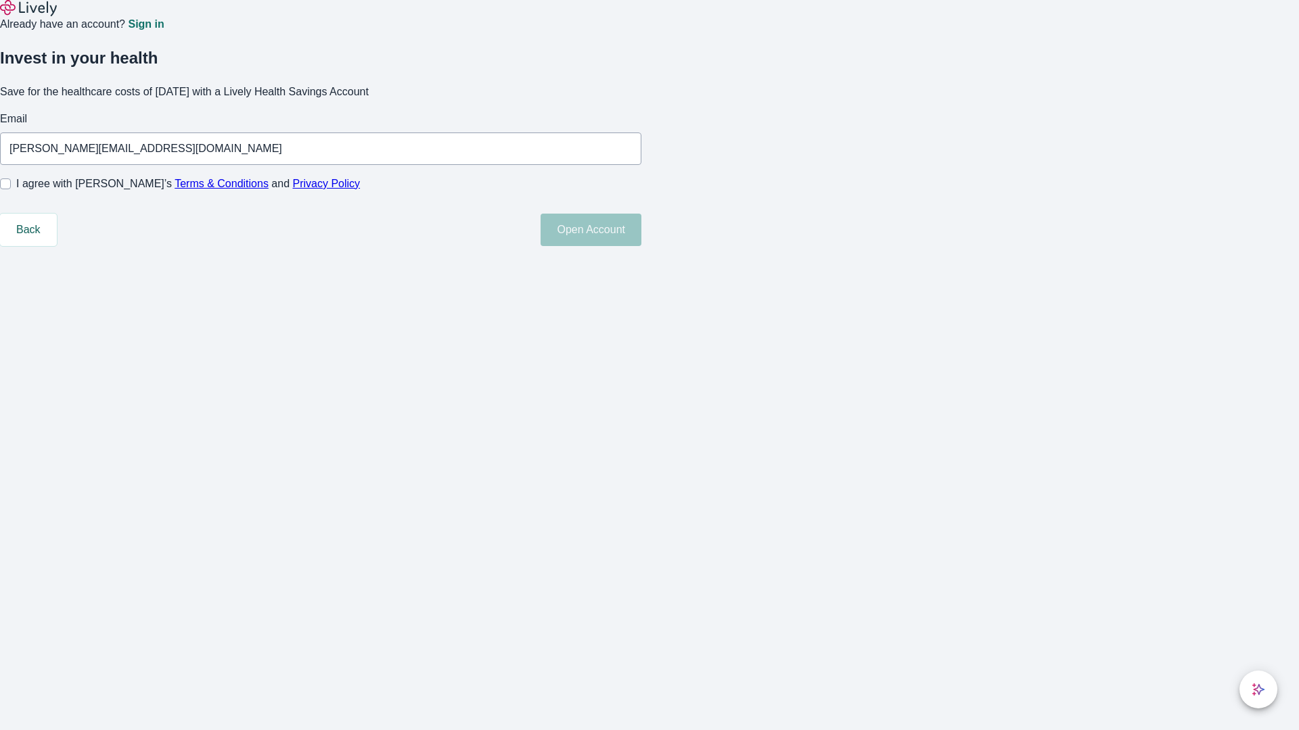
click at [11, 189] on input "I agree with Lively’s Terms & Conditions and Privacy Policy" at bounding box center [5, 184] width 11 height 11
checkbox input "true"
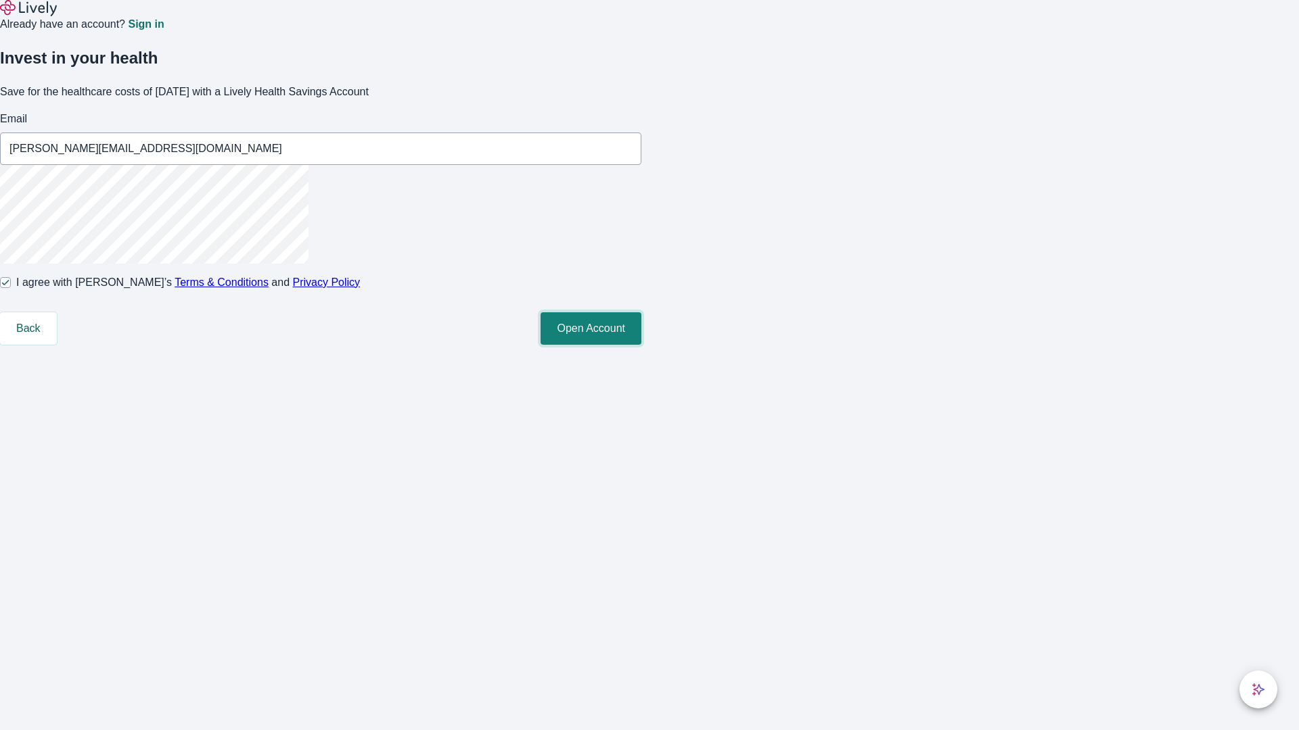
click at [641, 345] on button "Open Account" at bounding box center [590, 328] width 101 height 32
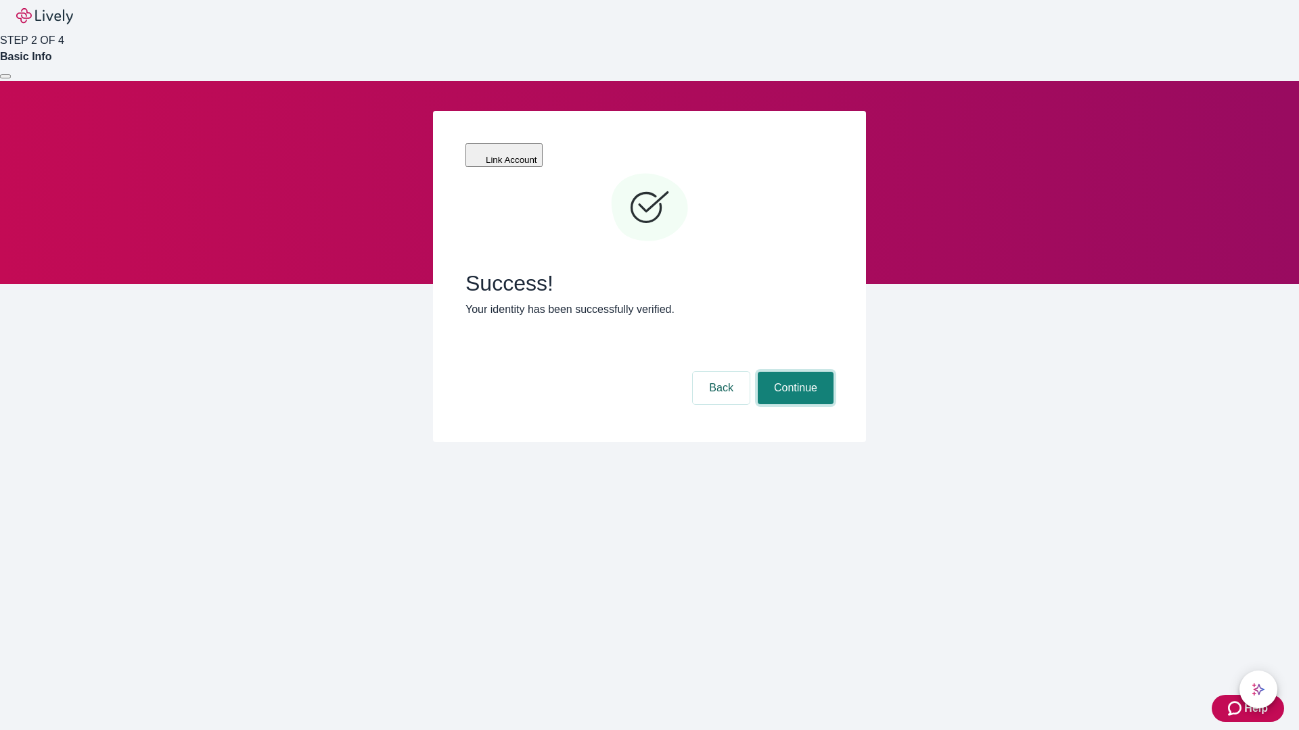
click at [793, 372] on button "Continue" at bounding box center [796, 388] width 76 height 32
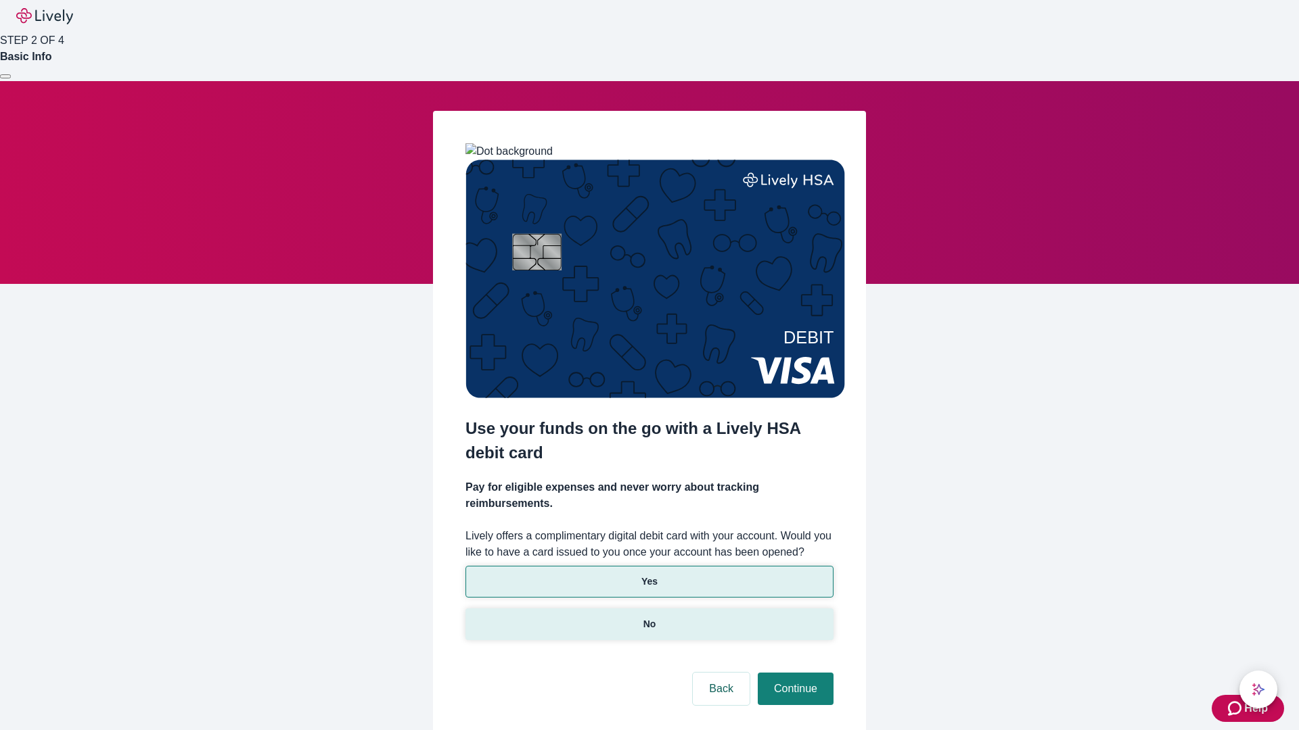
click at [649, 618] on p "No" at bounding box center [649, 625] width 13 height 14
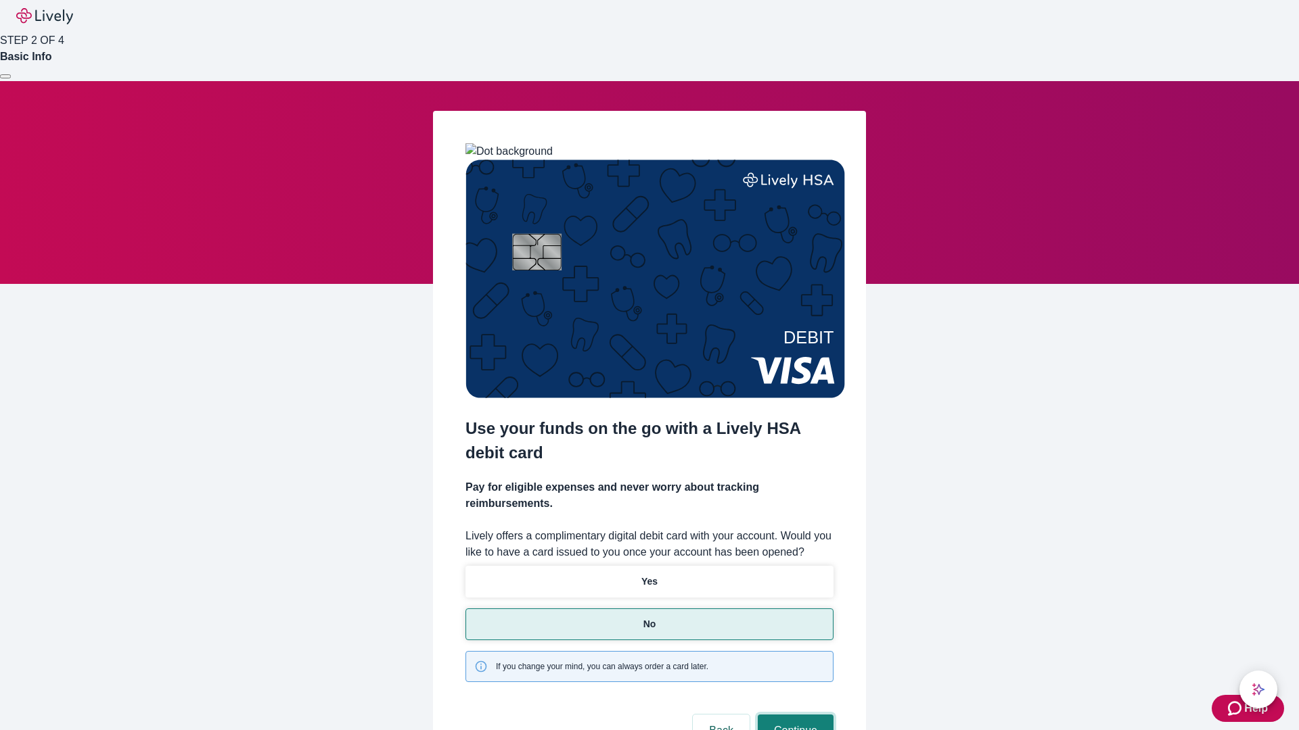
click at [793, 715] on button "Continue" at bounding box center [796, 731] width 76 height 32
